Goal: Purchase product/service

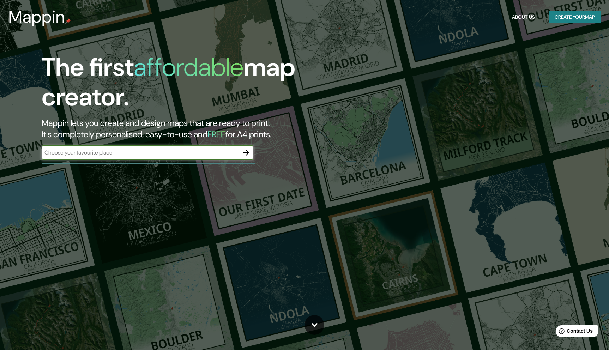
click at [167, 157] on div "​" at bounding box center [148, 153] width 212 height 14
type input "aysen"
click at [244, 155] on icon "button" at bounding box center [246, 153] width 8 height 8
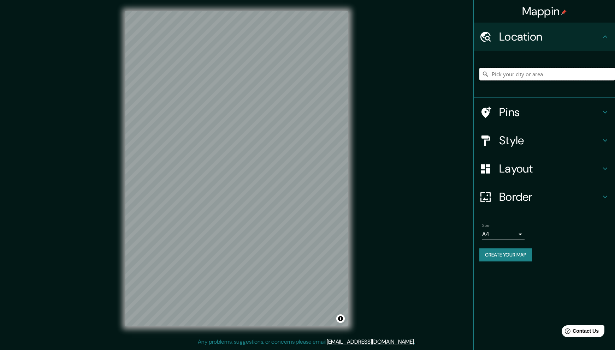
click at [550, 79] on input "Pick your city or area" at bounding box center [547, 74] width 136 height 13
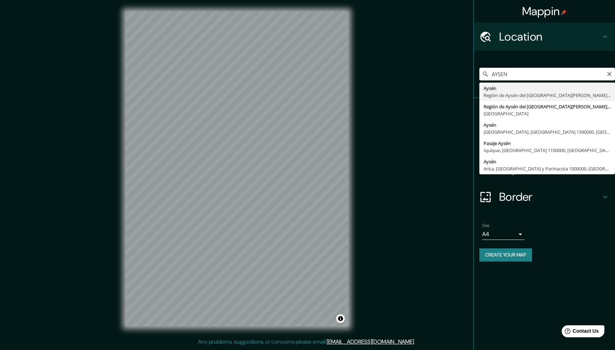
type input "Aysén, Región de Aysén del General Carlos Ibáñez del Campo, Chile"
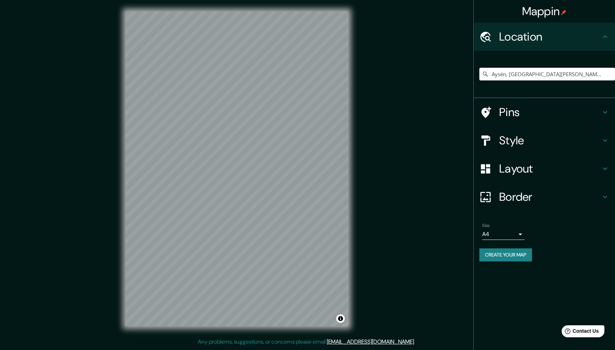
click at [523, 142] on h4 "Style" at bounding box center [550, 140] width 102 height 14
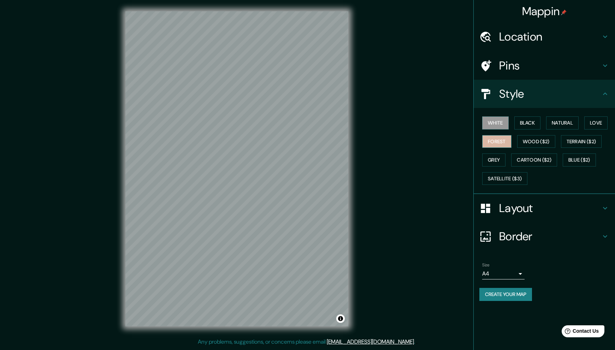
click at [502, 141] on button "Forest" at bounding box center [496, 141] width 29 height 13
click at [496, 273] on body "Mappin Location Aysén, Región de Aysén del General Carlos Ibáñez del Campo, Chi…" at bounding box center [307, 175] width 615 height 350
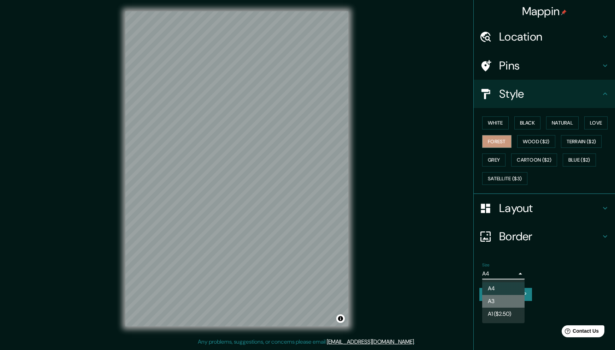
drag, startPoint x: 493, startPoint y: 300, endPoint x: 479, endPoint y: 293, distance: 16.0
click at [493, 300] on li "A3" at bounding box center [503, 301] width 42 height 13
type input "a4"
click at [517, 296] on button "Create your map" at bounding box center [505, 294] width 53 height 13
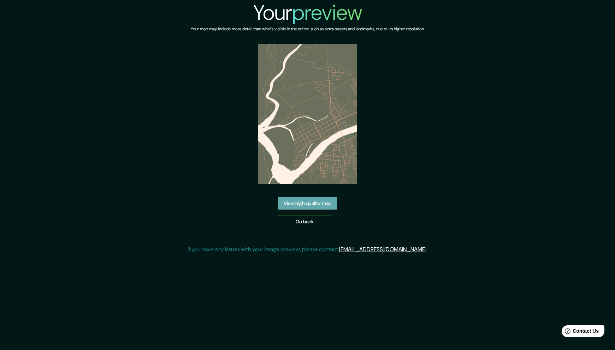
click at [312, 206] on link "View high quality map" at bounding box center [307, 203] width 59 height 13
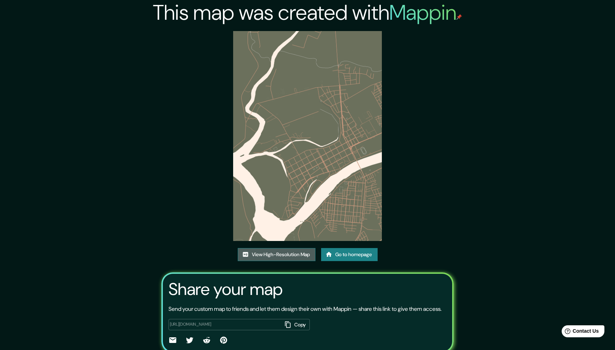
click at [291, 248] on link "View High-Resolution Map" at bounding box center [277, 254] width 78 height 13
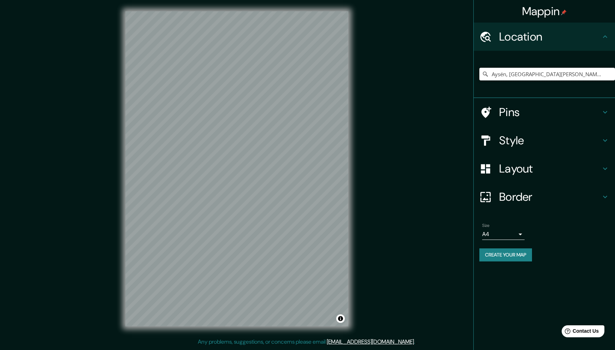
click at [530, 75] on input "Aysén, [GEOGRAPHIC_DATA][PERSON_NAME][PERSON_NAME], [GEOGRAPHIC_DATA]" at bounding box center [547, 74] width 136 height 13
click at [602, 75] on input "Aysén, [GEOGRAPHIC_DATA][PERSON_NAME][PERSON_NAME], [GEOGRAPHIC_DATA]" at bounding box center [547, 74] width 136 height 13
drag, startPoint x: 604, startPoint y: 75, endPoint x: 428, endPoint y: 72, distance: 176.2
click at [428, 72] on div "Mappin Location Aysén, Región de Aysén del General Carlos Ibáñez del Campo, Chi…" at bounding box center [307, 174] width 615 height 349
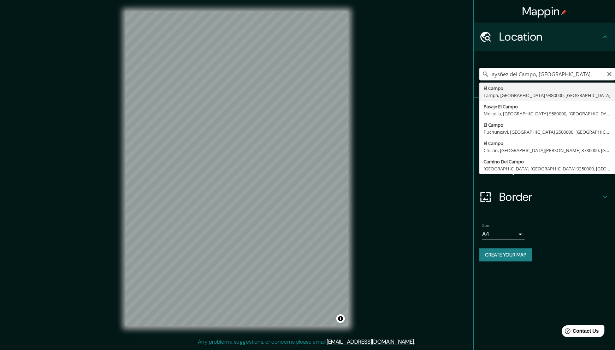
drag, startPoint x: 561, startPoint y: 76, endPoint x: 443, endPoint y: 75, distance: 118.6
click at [443, 75] on div "Mappin Location aysñez del Campo, Chile El Campo Lampa, Región Metropolitana de…" at bounding box center [307, 174] width 615 height 349
type input "Aysén, Región de Aysén del General Carlos Ibáñez del Campo, Chile"
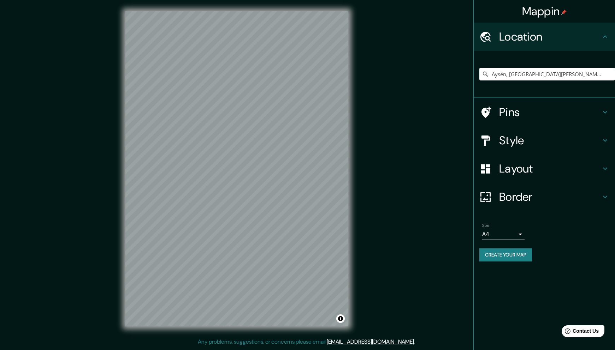
click at [530, 143] on h4 "Style" at bounding box center [550, 140] width 102 height 14
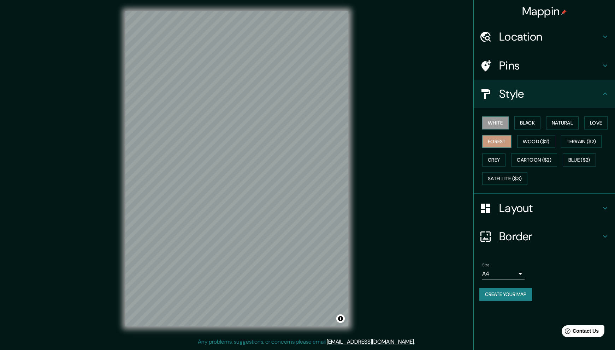
click at [494, 142] on button "Forest" at bounding box center [496, 141] width 29 height 13
click at [508, 276] on body "Mappin Location Aysén, Región de Aysén del General Carlos Ibáñez del Campo, Chi…" at bounding box center [307, 175] width 615 height 350
click at [504, 299] on li "A3" at bounding box center [503, 301] width 42 height 13
drag, startPoint x: 513, startPoint y: 295, endPoint x: 519, endPoint y: 292, distance: 6.2
click at [513, 295] on button "Create your map" at bounding box center [505, 294] width 53 height 13
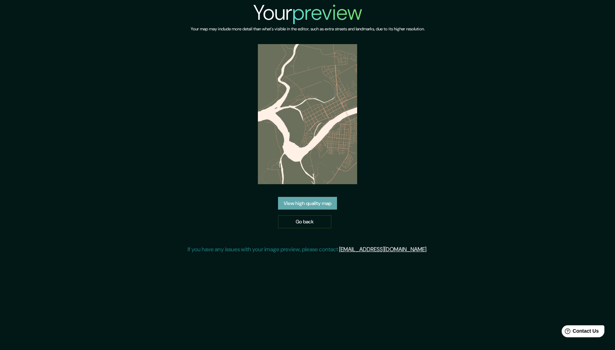
click at [307, 203] on link "View high quality map" at bounding box center [307, 203] width 59 height 13
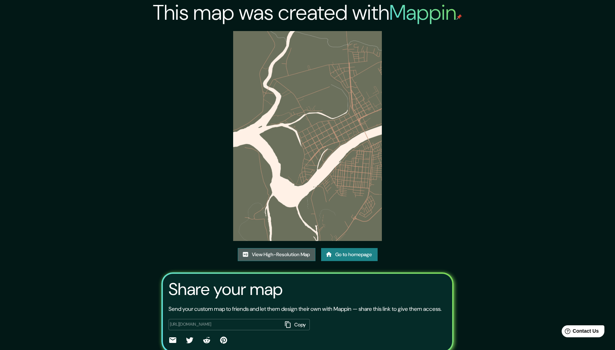
click at [271, 248] on link "View High-Resolution Map" at bounding box center [277, 254] width 78 height 13
